Goal: Check status: Check status

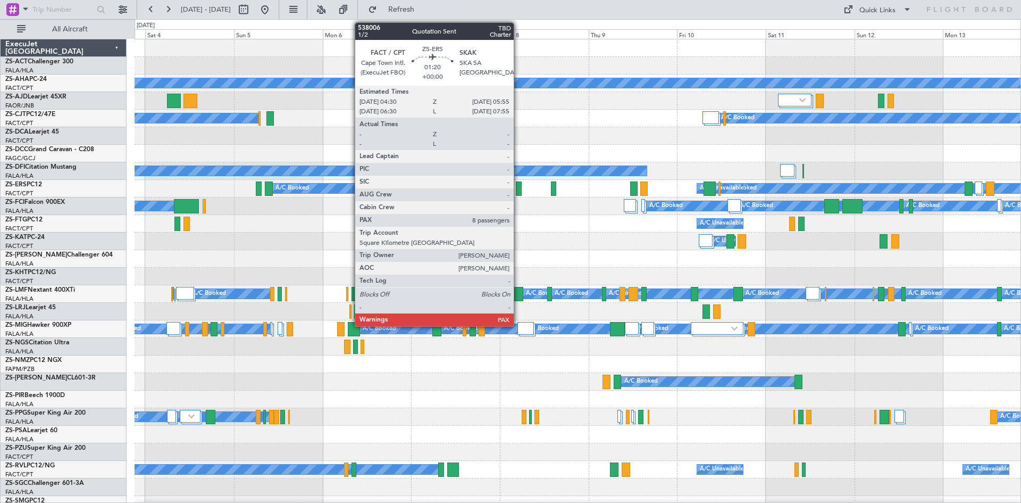
click at [519, 191] on div at bounding box center [518, 188] width 5 height 14
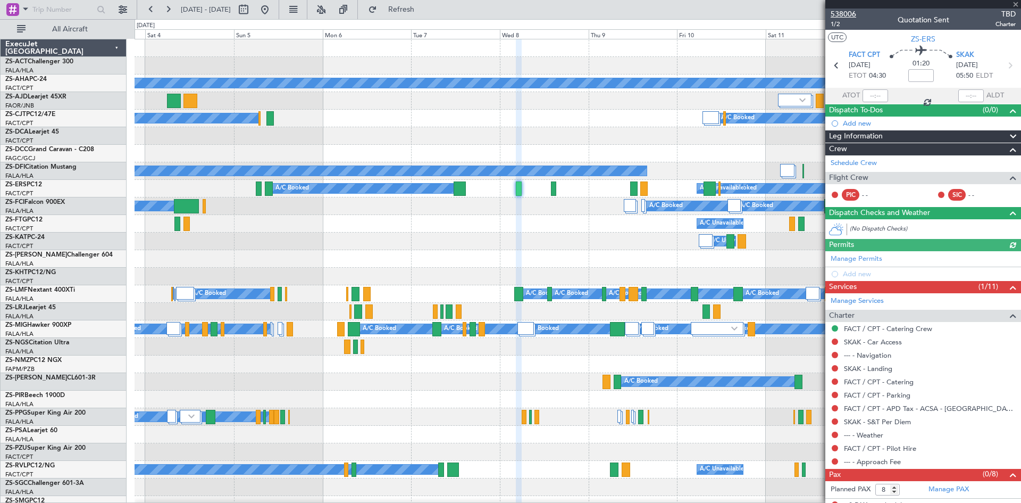
click at [845, 16] on span "538006" at bounding box center [844, 14] width 26 height 11
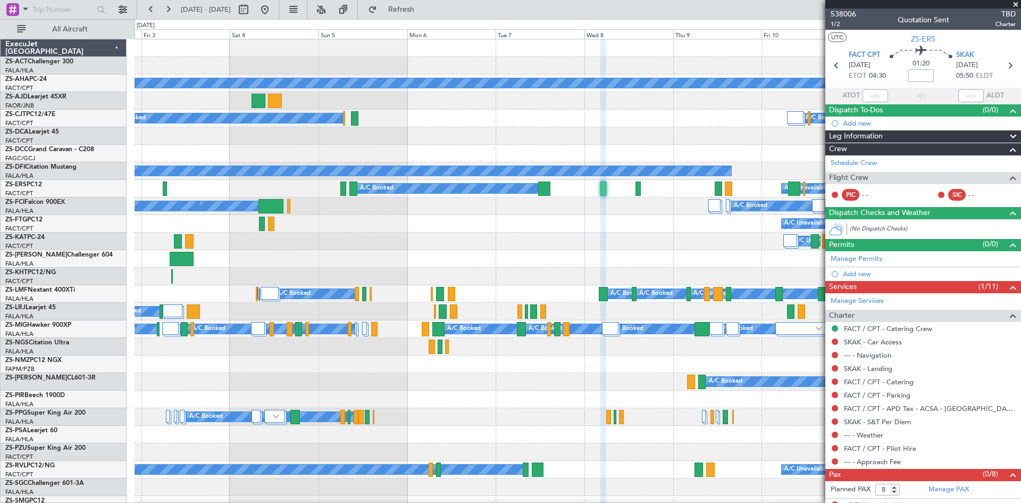
click at [282, 254] on div "A/C Booked A/C Booked" at bounding box center [578, 259] width 886 height 18
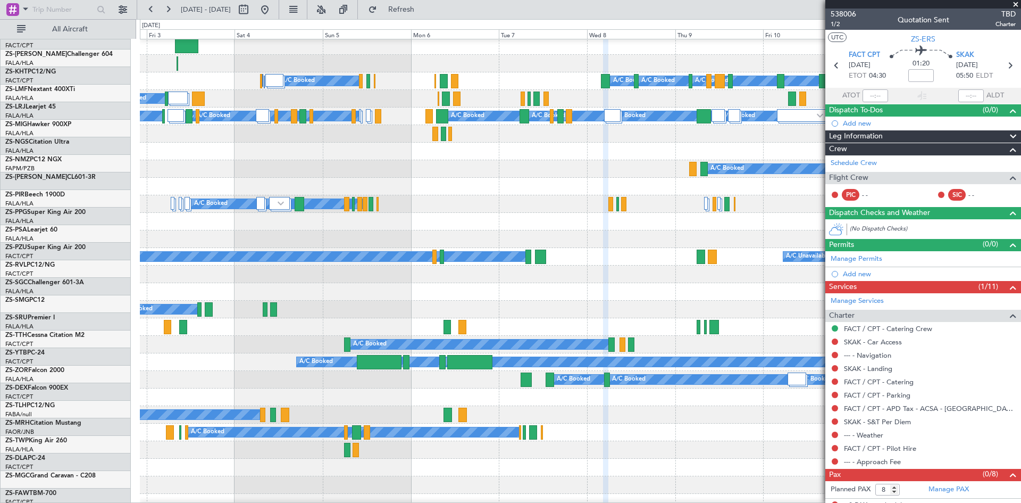
scroll to position [213, 0]
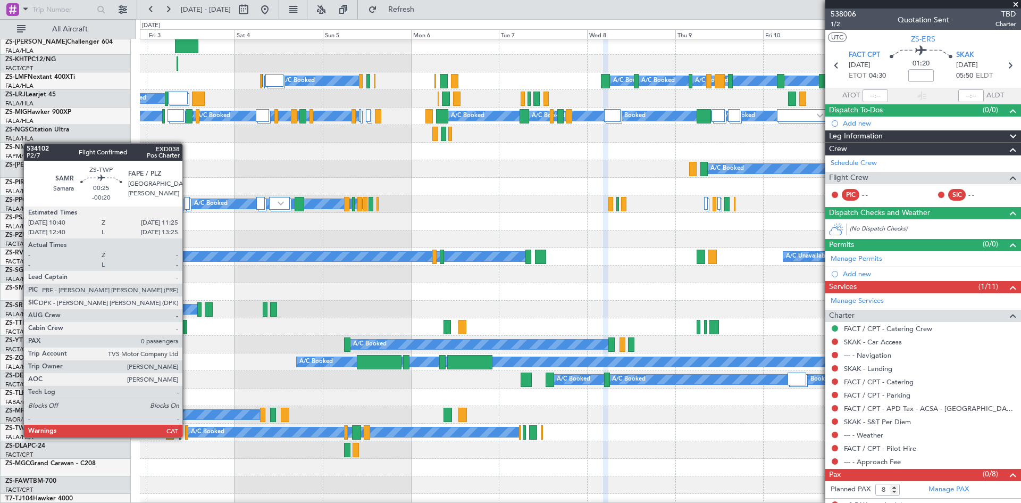
click at [187, 436] on div at bounding box center [186, 432] width 3 height 14
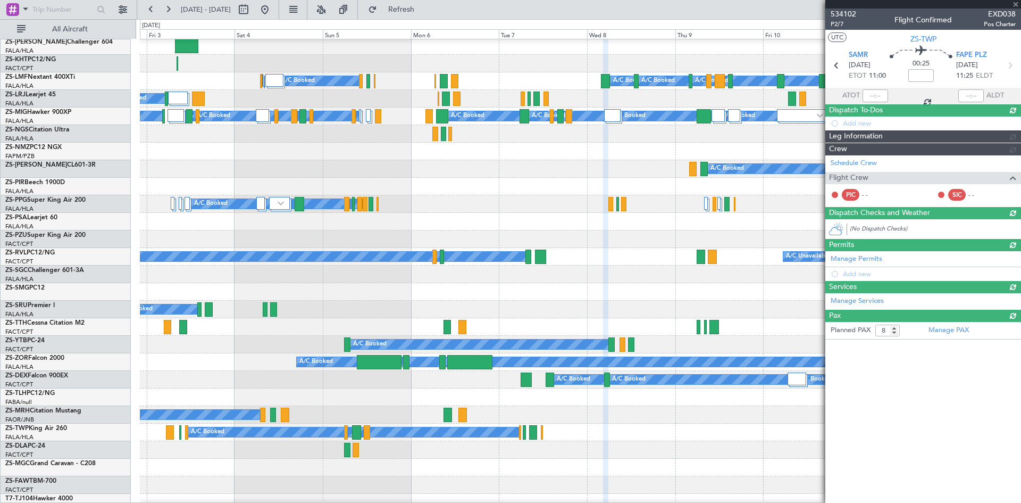
type input "-00:20"
type input "0"
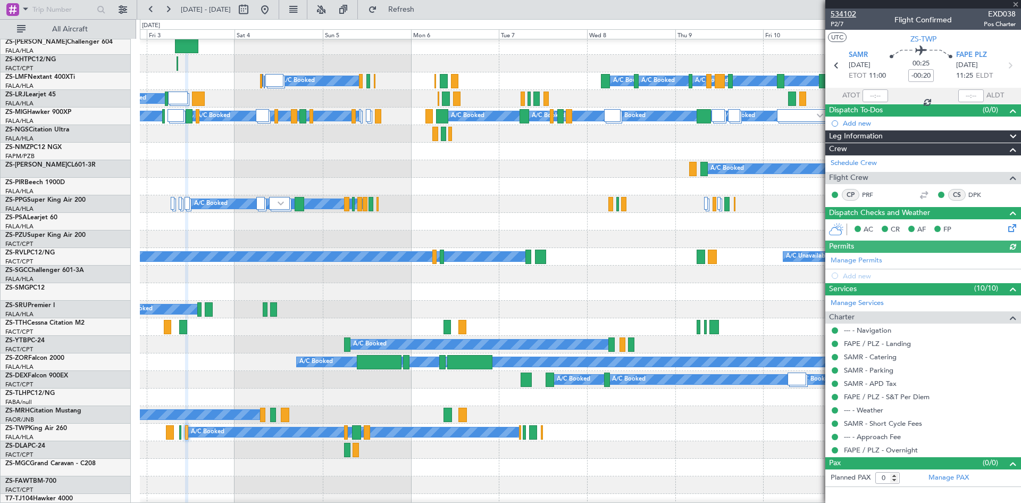
click at [851, 15] on span "534102" at bounding box center [844, 14] width 26 height 11
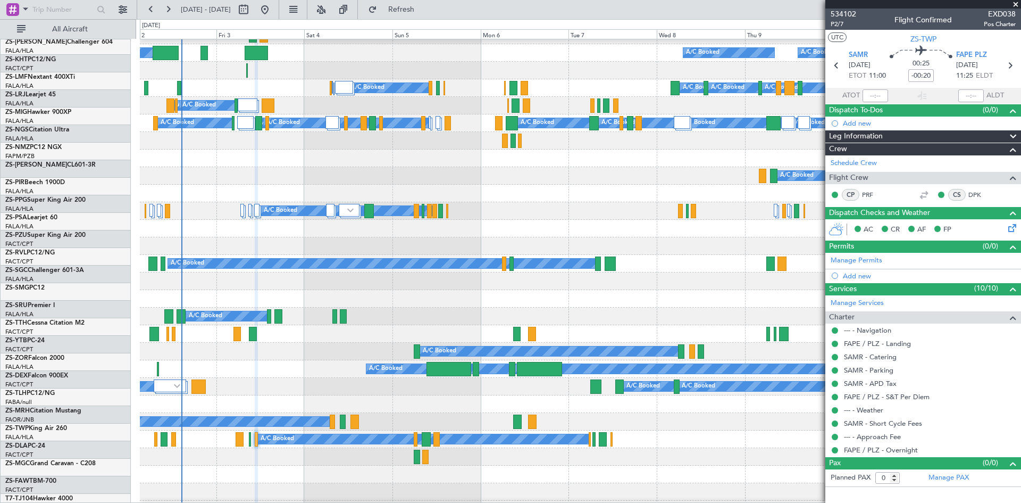
scroll to position [206, 0]
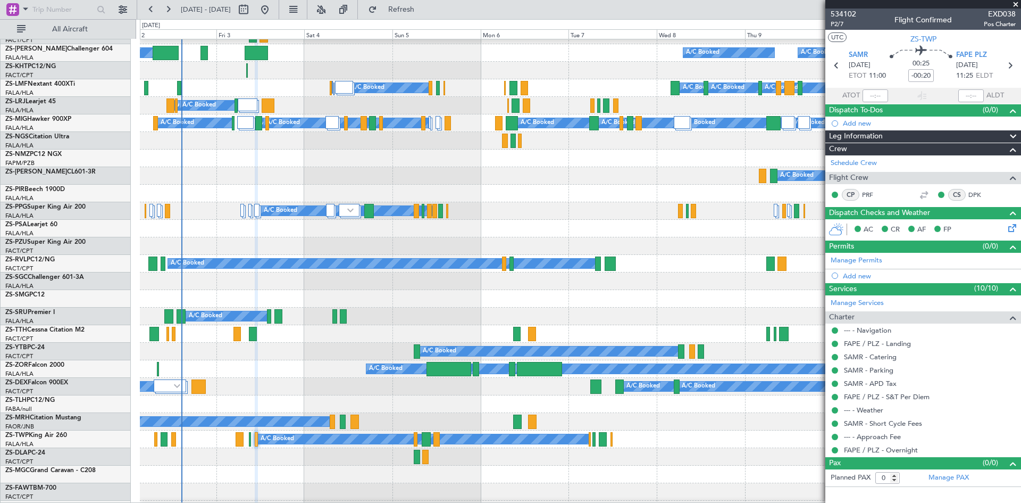
click at [288, 178] on div "A/C Booked A/C Booked A/C Booked" at bounding box center [580, 176] width 881 height 18
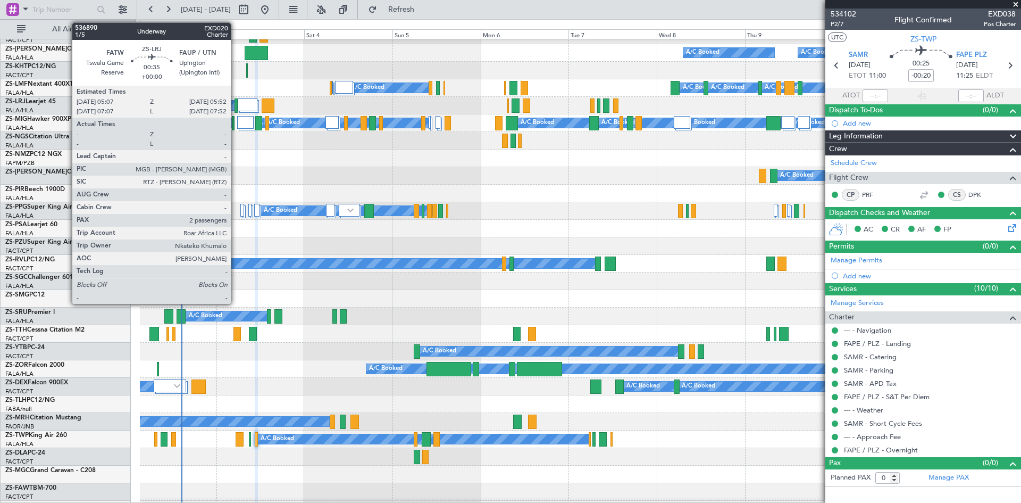
click at [236, 109] on div at bounding box center [236, 105] width 3 height 14
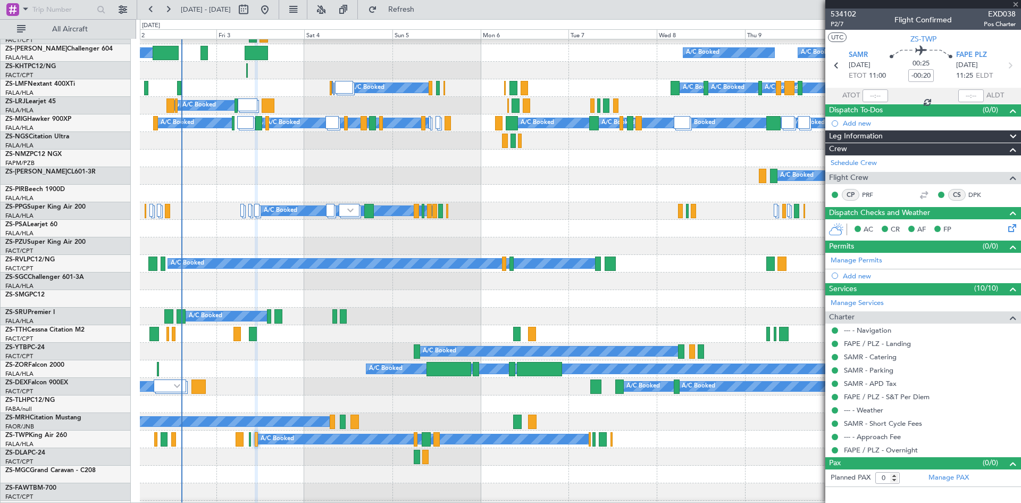
type input "2"
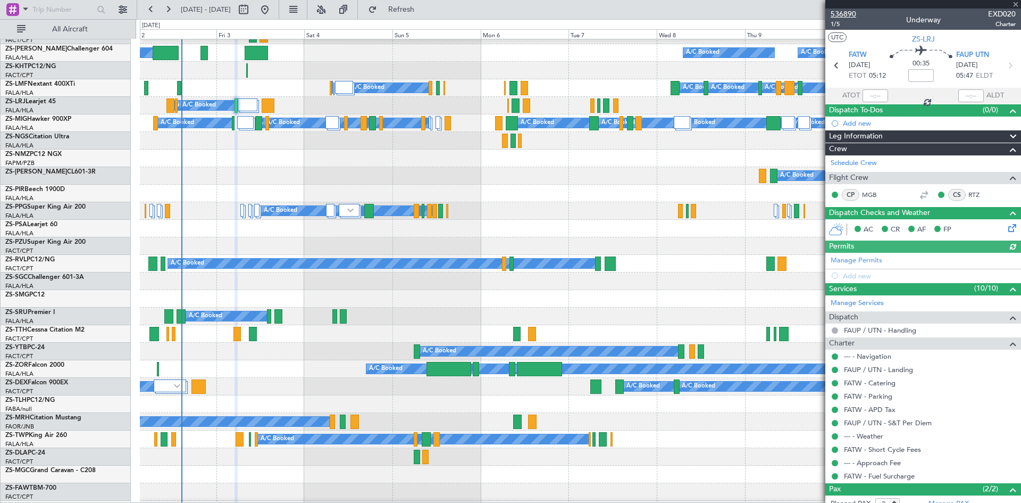
click at [853, 13] on span "536890" at bounding box center [844, 14] width 26 height 11
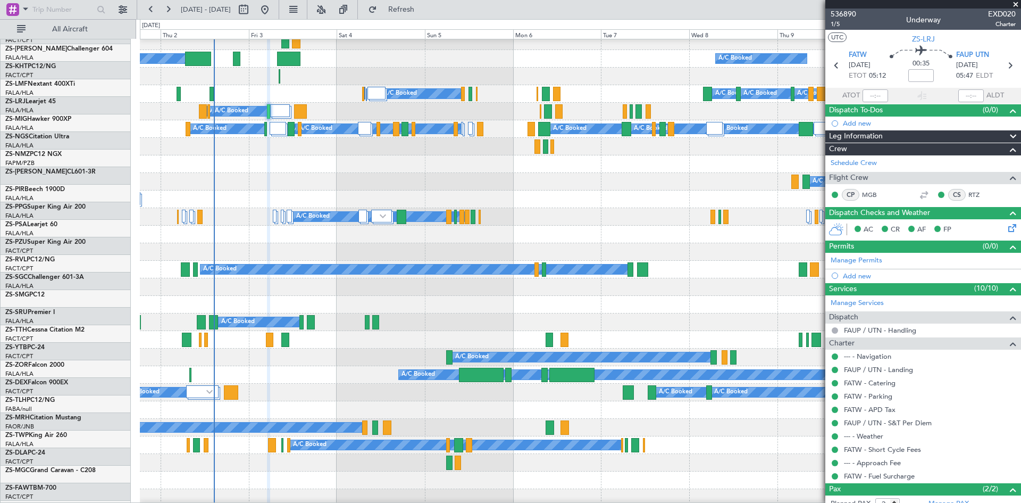
scroll to position [200, 0]
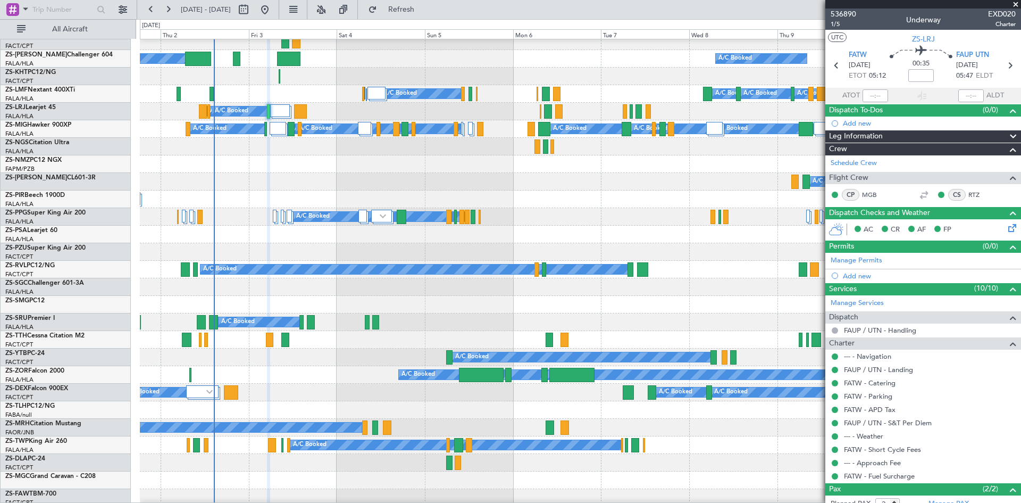
click at [294, 177] on div "A/C Booked A/C Booked" at bounding box center [580, 182] width 881 height 18
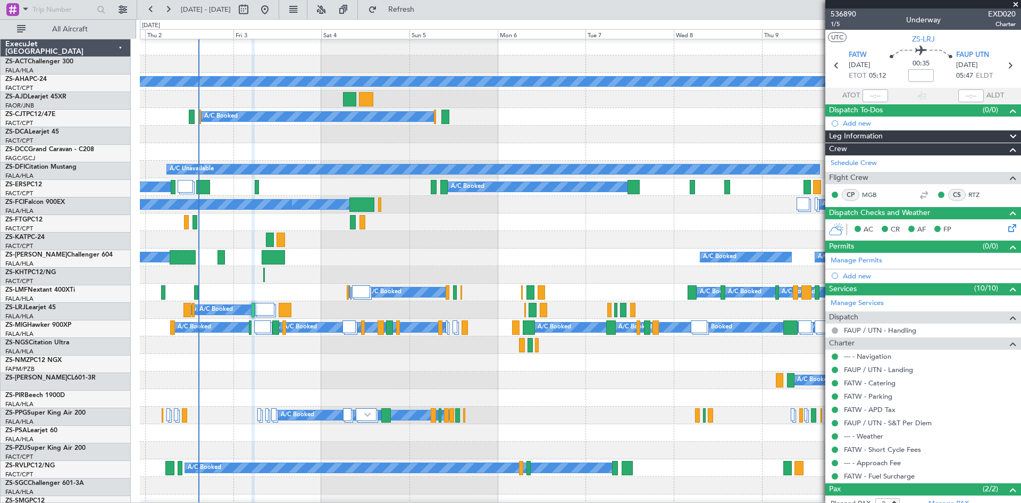
scroll to position [2, 0]
click at [297, 144] on div at bounding box center [580, 152] width 881 height 18
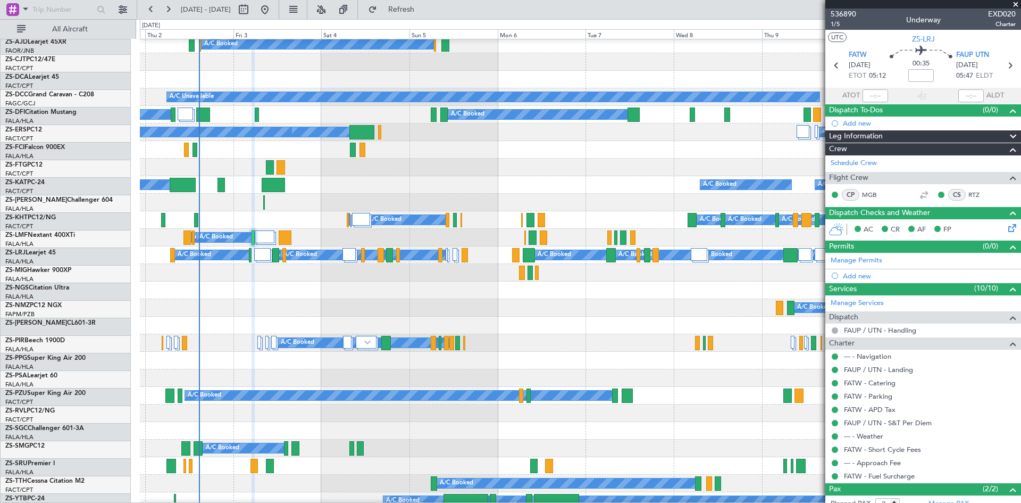
scroll to position [108, 0]
